Goal: Connect with others: Connect with others

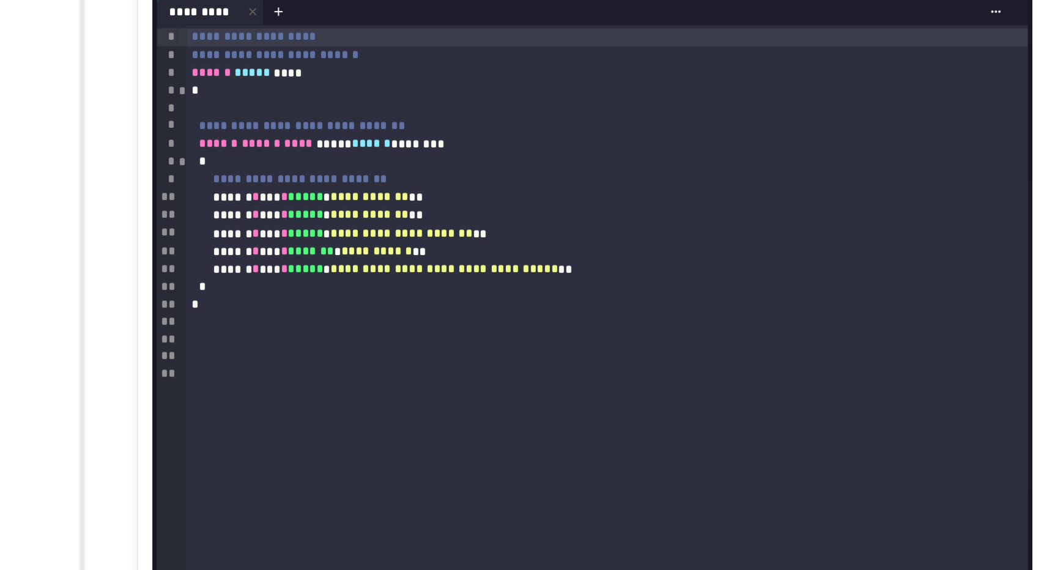
scroll to position [156, 0]
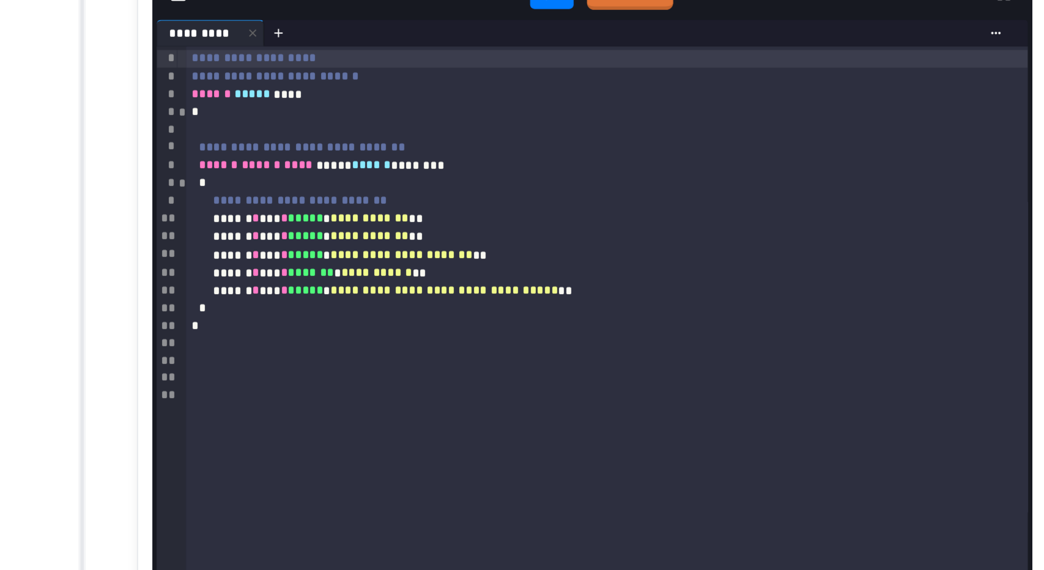
click at [241, 213] on div "*" at bounding box center [506, 211] width 554 height 12
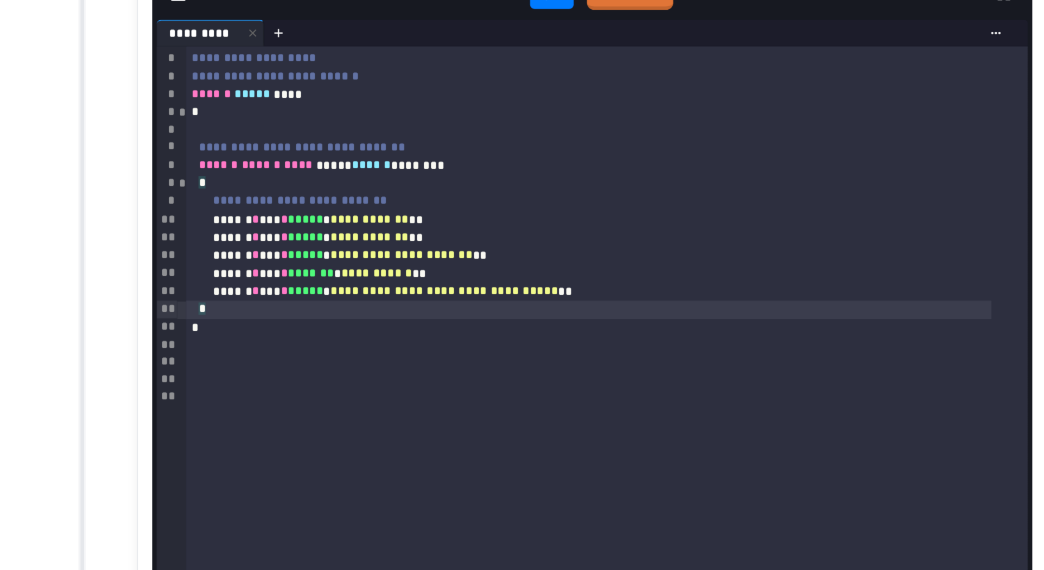
click at [322, 304] on div "*" at bounding box center [506, 298] width 554 height 12
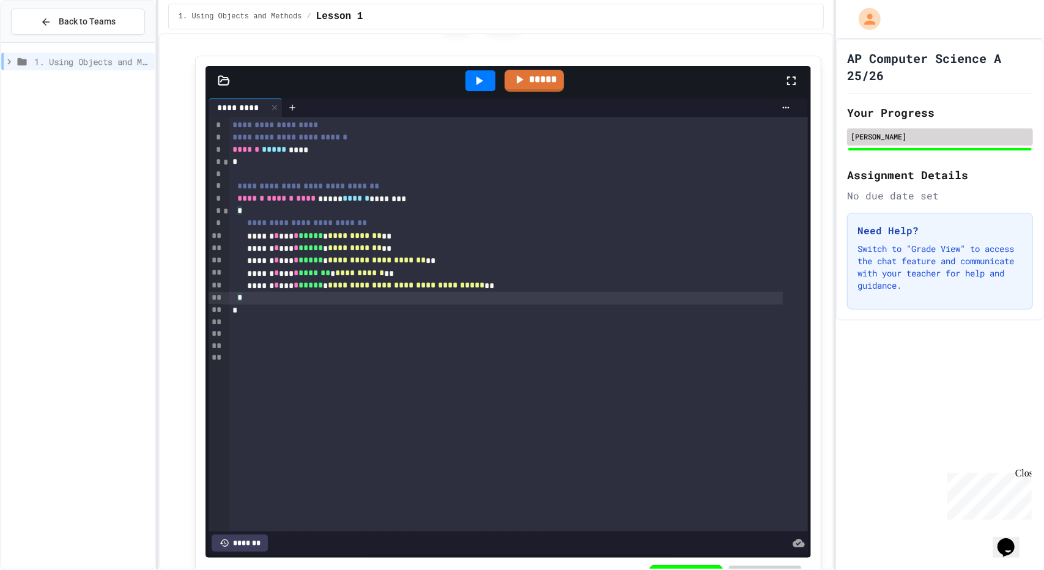
click at [882, 139] on div "[PERSON_NAME]" at bounding box center [939, 136] width 179 height 11
